Goal: Find specific page/section: Find specific page/section

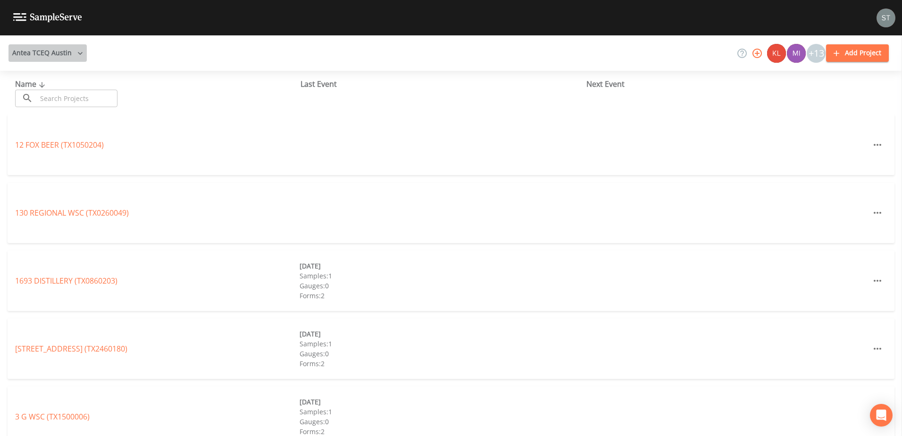
click at [76, 58] on icon "button" at bounding box center [80, 53] width 9 height 9
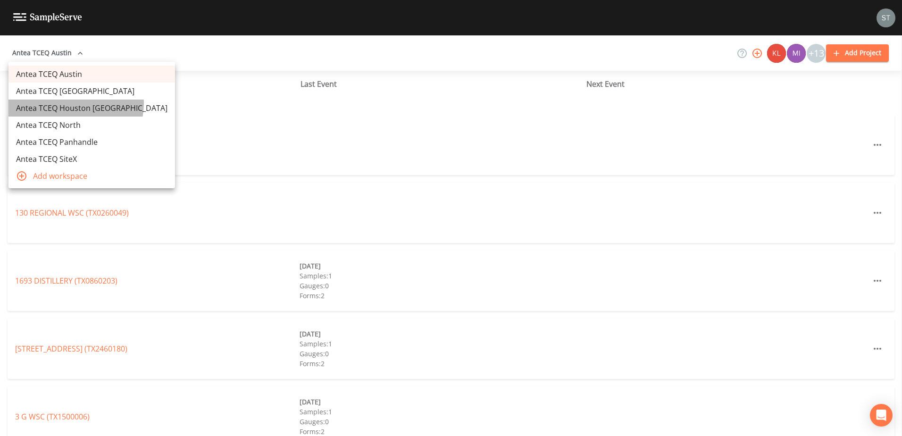
click at [73, 103] on link "Antea TCEQ Houston San Antonio" at bounding box center [91, 108] width 167 height 17
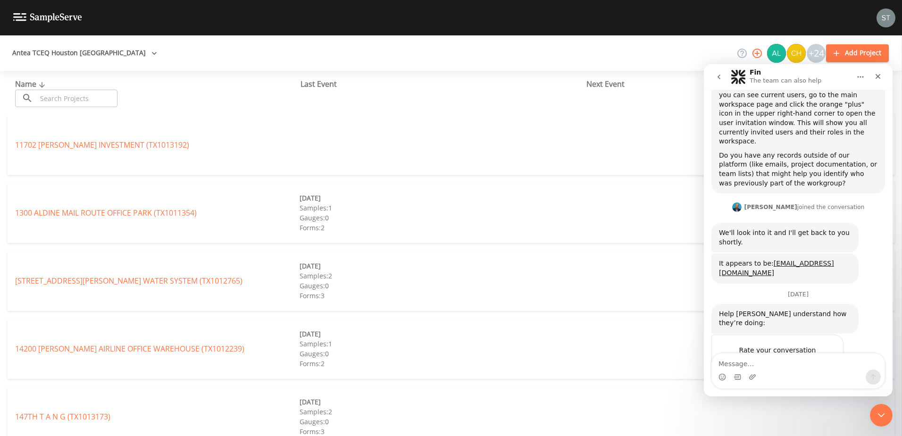
scroll to position [247, 0]
click at [77, 92] on input "text" at bounding box center [77, 98] width 81 height 17
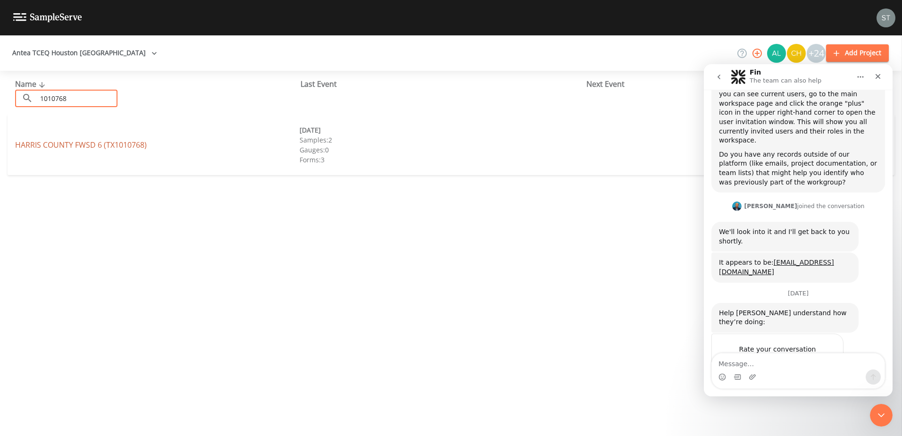
type input "1010768"
click at [56, 148] on link "HARRIS COUNTY FWSD 6 (TX1010768)" at bounding box center [81, 145] width 132 height 10
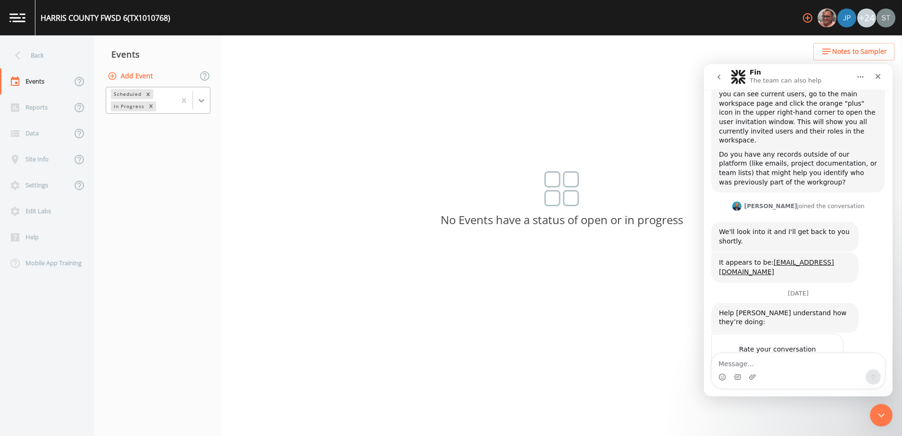
click at [200, 102] on icon at bounding box center [201, 100] width 9 height 9
click at [174, 126] on div "Completed" at bounding box center [158, 127] width 105 height 16
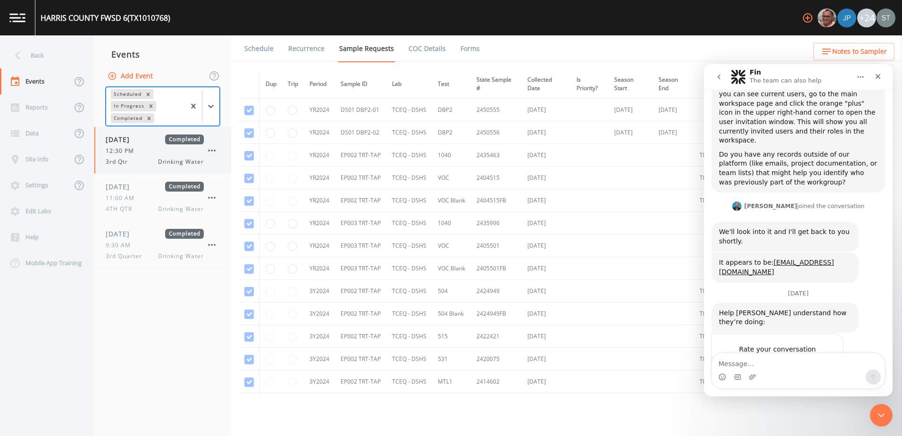
click at [145, 152] on div "12:30 PM" at bounding box center [155, 151] width 98 height 8
click at [466, 48] on link "Forms" at bounding box center [470, 48] width 22 height 26
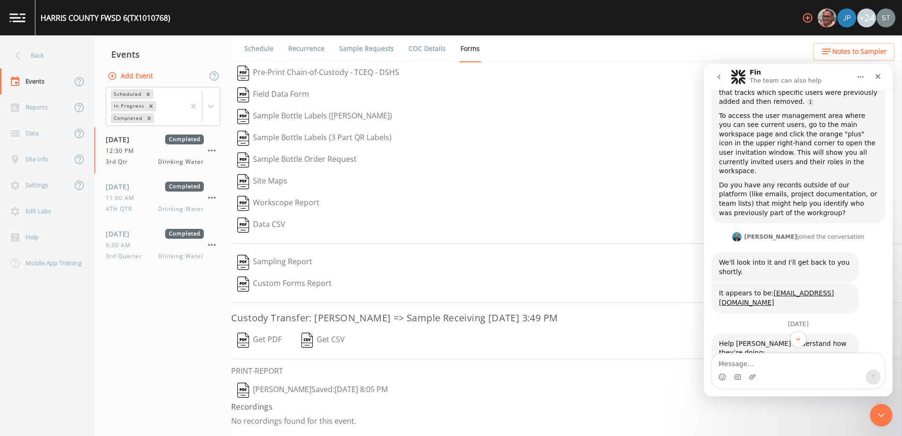
scroll to position [247, 0]
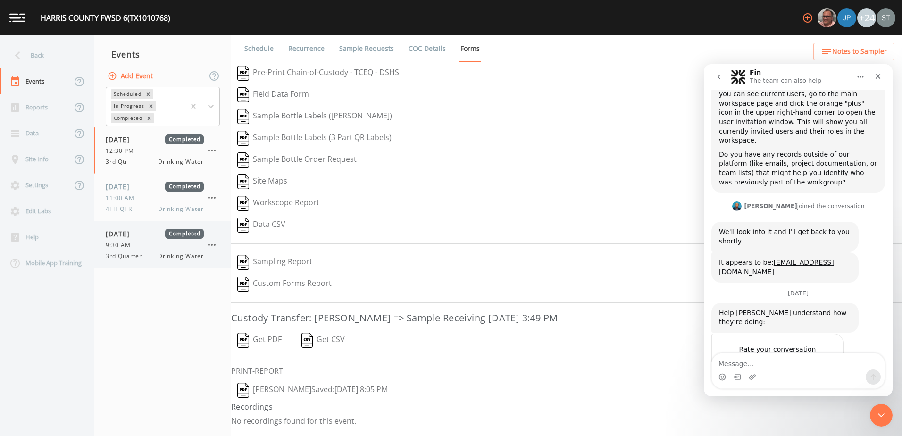
click at [130, 242] on span "9:30 AM" at bounding box center [121, 245] width 31 height 8
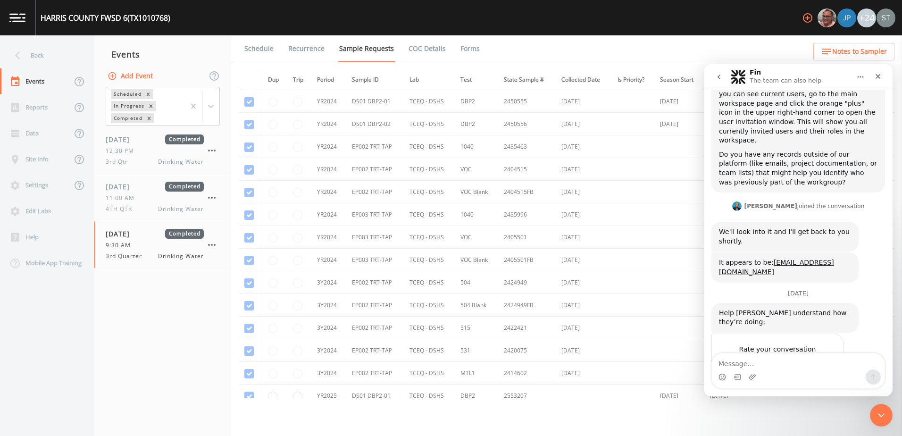
click at [465, 47] on link "Forms" at bounding box center [470, 48] width 22 height 26
